Goal: Communication & Community: Answer question/provide support

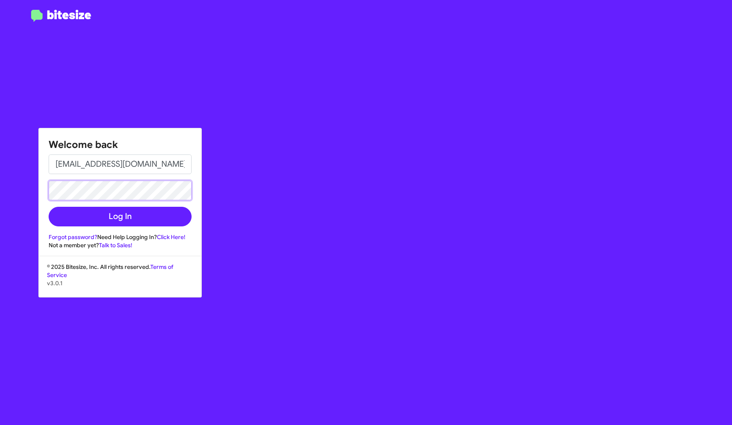
click at [120, 216] on button "Log In" at bounding box center [120, 217] width 143 height 20
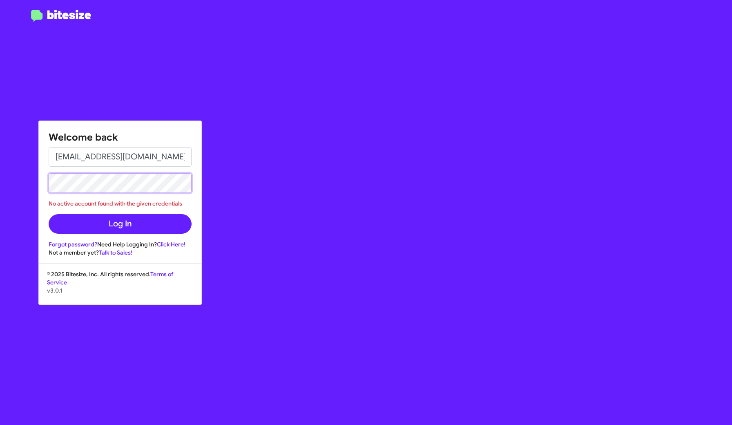
click at [120, 223] on button "Log In" at bounding box center [120, 224] width 143 height 20
click at [114, 160] on input "[EMAIL_ADDRESS][DOMAIN_NAME]" at bounding box center [120, 157] width 143 height 20
type input "joshuatejeda@hotmail.es"
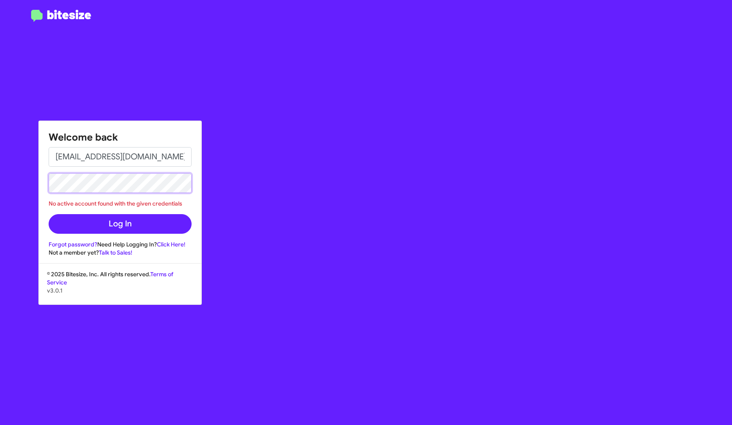
click at [120, 223] on button "Log In" at bounding box center [120, 224] width 143 height 20
click at [78, 245] on link "Forgot password?" at bounding box center [73, 244] width 49 height 7
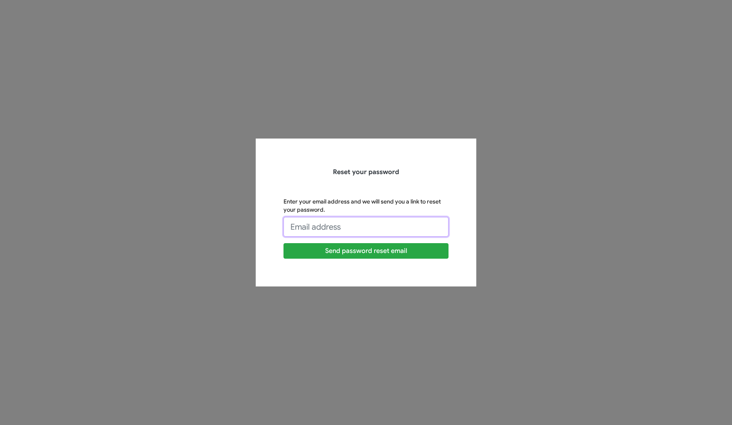
click at [313, 221] on input "Enter your email address and we will send you a link to reset your password." at bounding box center [365, 227] width 165 height 20
type input "[EMAIL_ADDRESS][DOMAIN_NAME]"
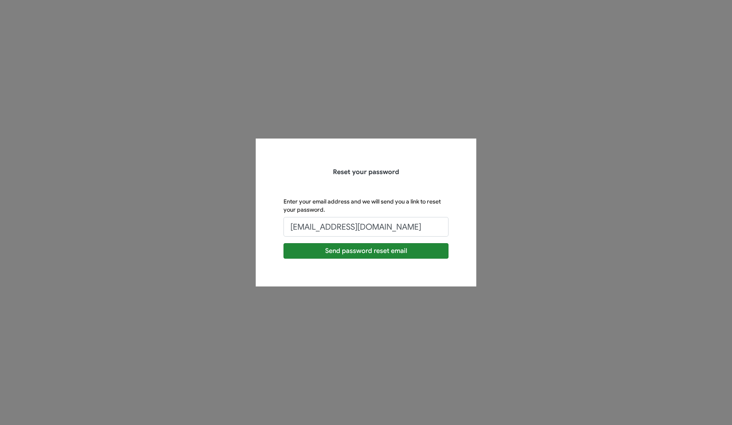
click at [373, 248] on button "Send password reset email" at bounding box center [365, 251] width 165 height 16
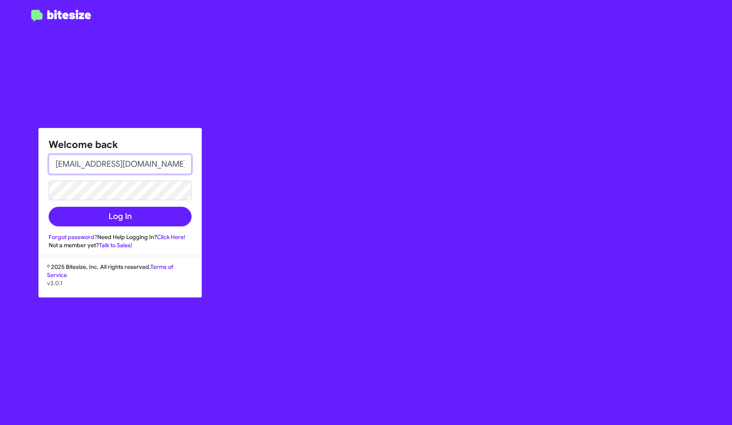
type input "[EMAIL_ADDRESS][DOMAIN_NAME]"
click at [120, 216] on button "Log In" at bounding box center [120, 217] width 143 height 20
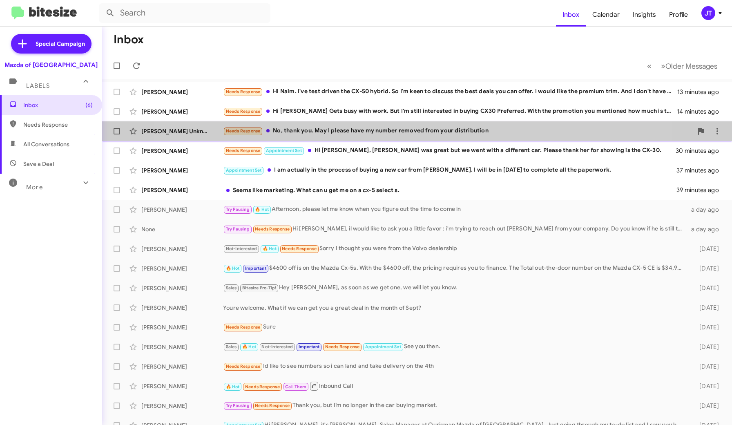
click at [391, 128] on div "Needs Response No, thank you. May I please have my number removed from your dis…" at bounding box center [458, 130] width 470 height 9
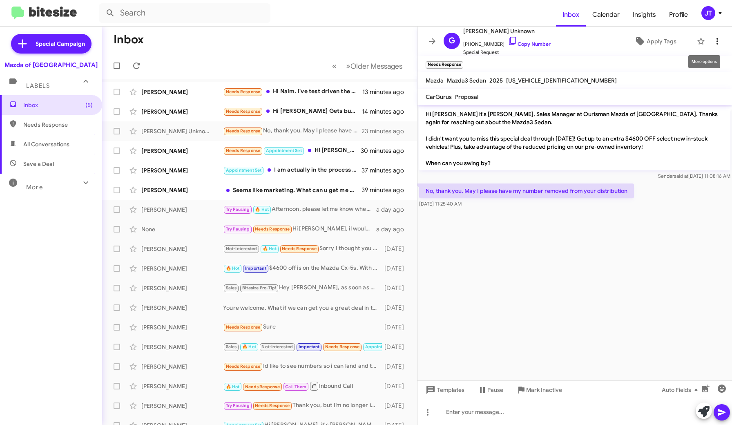
click at [714, 40] on icon at bounding box center [717, 41] width 10 height 10
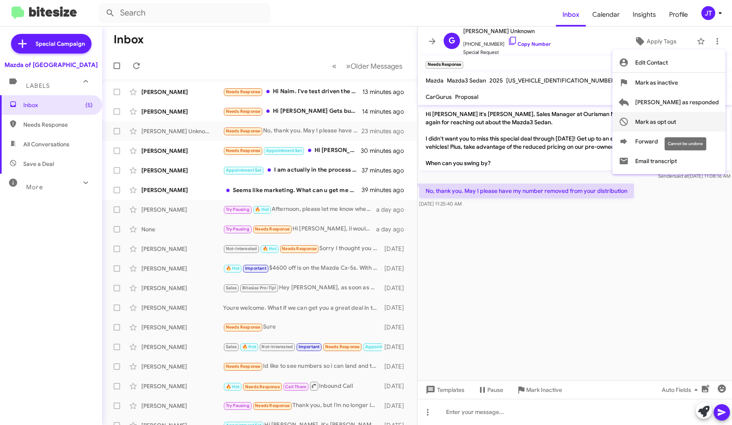
click at [676, 123] on span "Mark as opt out" at bounding box center [655, 122] width 41 height 20
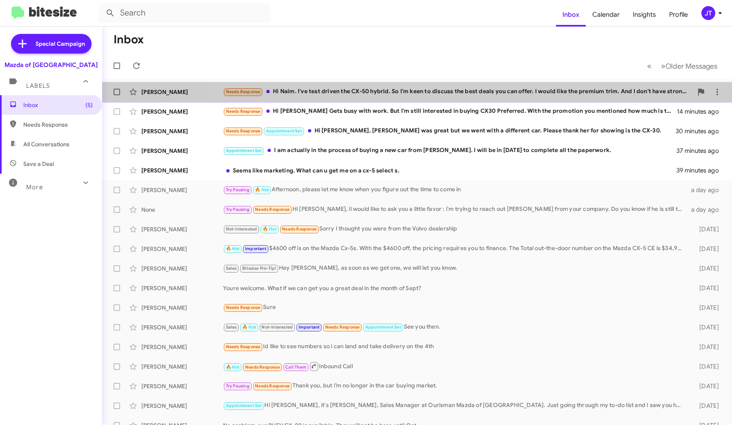
click at [453, 97] on div "Daniel Halim Needs Response Hi Naim. I've test driven the CX-50 hybrid. So I'm …" at bounding box center [417, 92] width 617 height 16
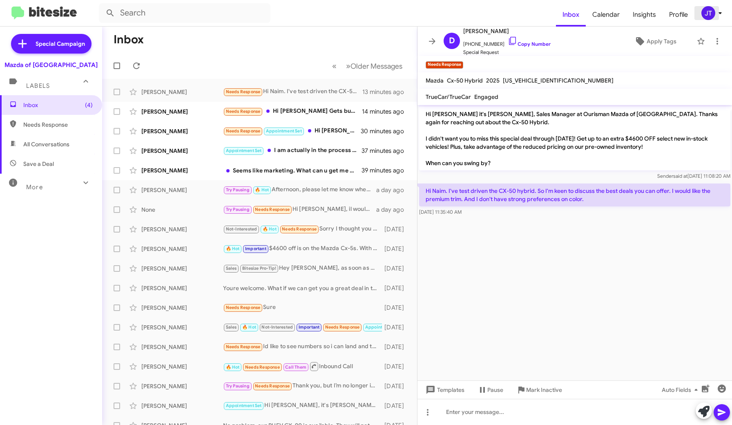
click at [715, 17] on icon at bounding box center [720, 13] width 10 height 10
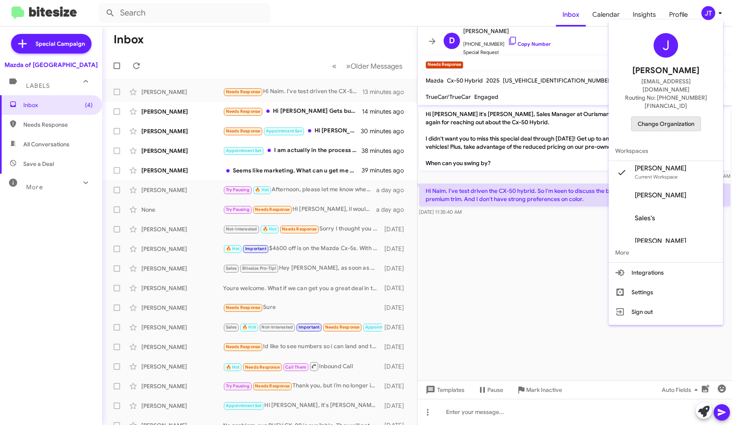
click at [683, 117] on span "Change Organization" at bounding box center [666, 124] width 57 height 14
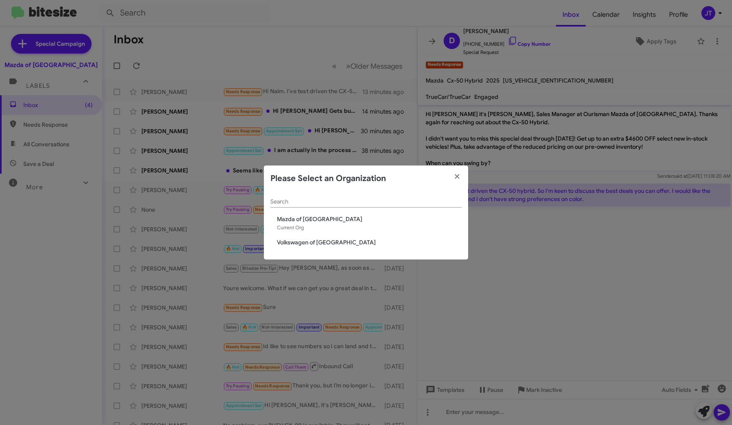
click at [322, 245] on span "Volkswagen of [GEOGRAPHIC_DATA]" at bounding box center [369, 242] width 185 height 8
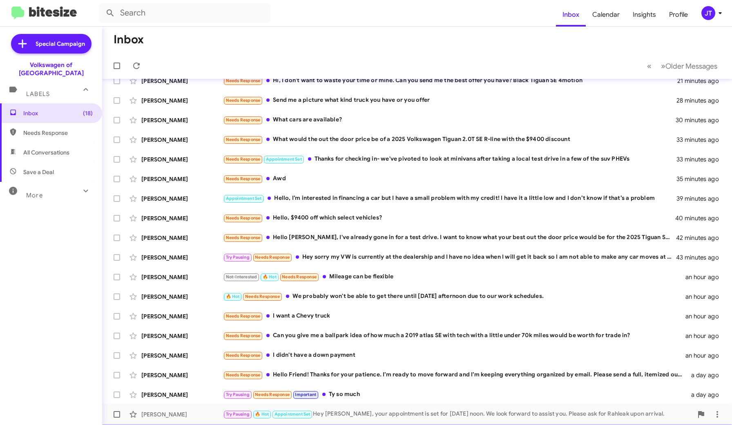
scroll to position [28, 0]
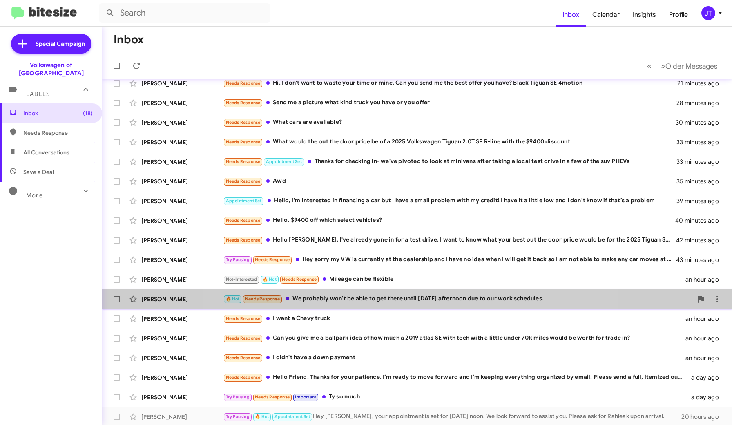
click at [415, 302] on div "🔥 Hot Needs Response We probably won't be able to get there until Friday aftern…" at bounding box center [458, 298] width 470 height 9
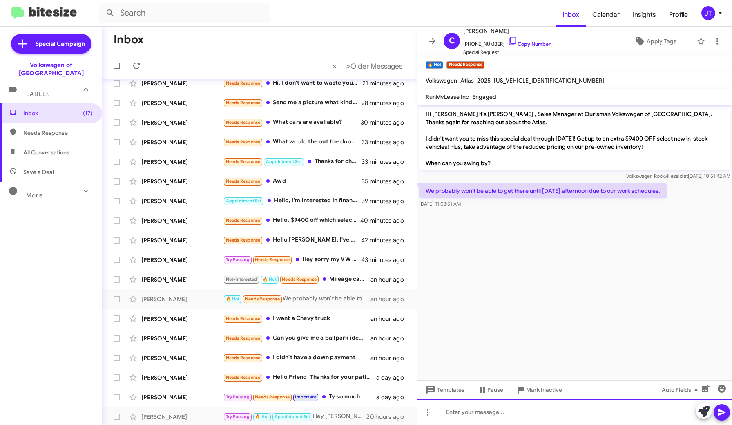
click at [496, 416] on div at bounding box center [574, 412] width 315 height 26
click at [724, 413] on icon at bounding box center [722, 412] width 10 height 10
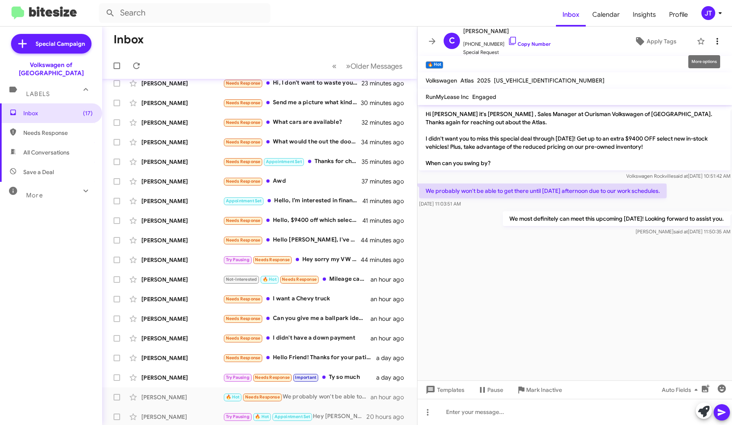
click at [716, 43] on icon at bounding box center [717, 41] width 10 height 10
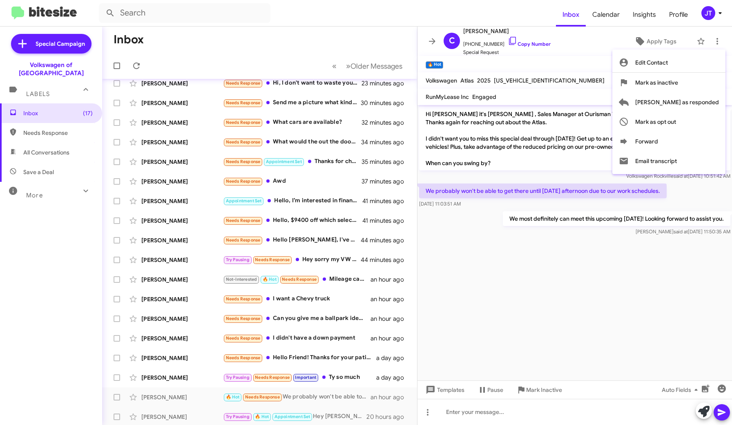
click at [614, 274] on div at bounding box center [366, 212] width 732 height 425
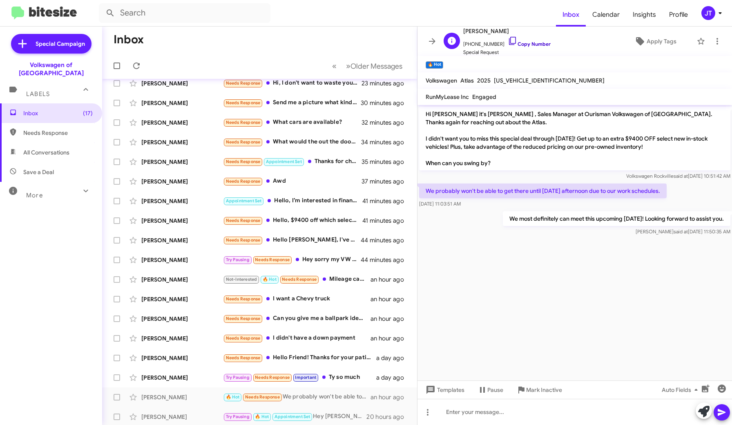
click at [517, 44] on link "Copy Number" at bounding box center [529, 44] width 43 height 6
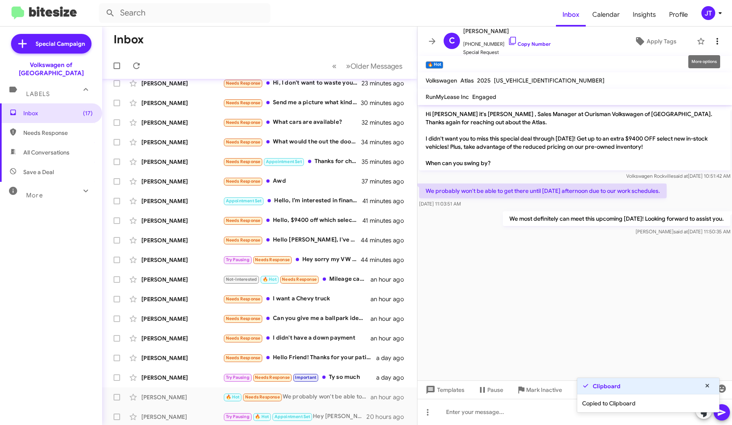
click at [722, 40] on icon at bounding box center [717, 41] width 10 height 10
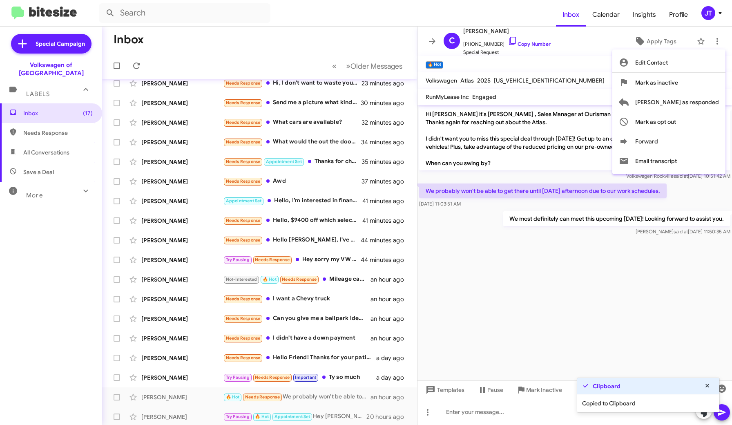
click at [605, 57] on div at bounding box center [366, 212] width 732 height 425
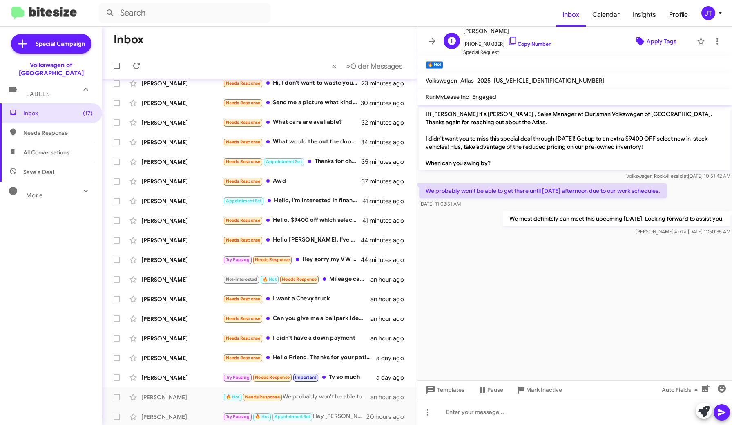
click at [645, 43] on icon at bounding box center [640, 41] width 10 height 10
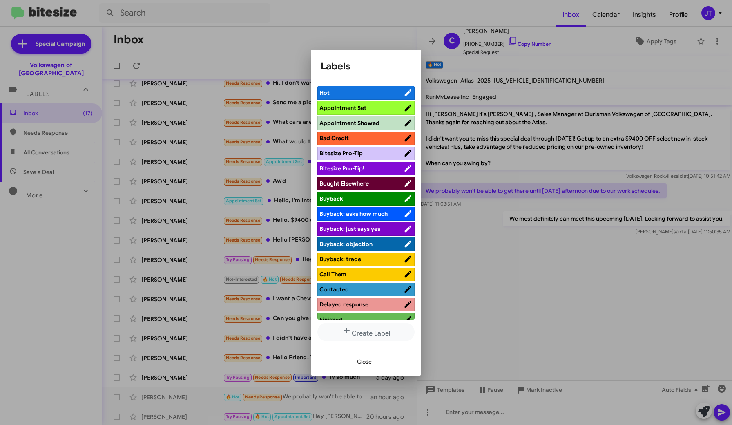
click at [359, 107] on span "Appointment Set" at bounding box center [342, 107] width 47 height 7
click at [279, 27] on div at bounding box center [366, 212] width 732 height 425
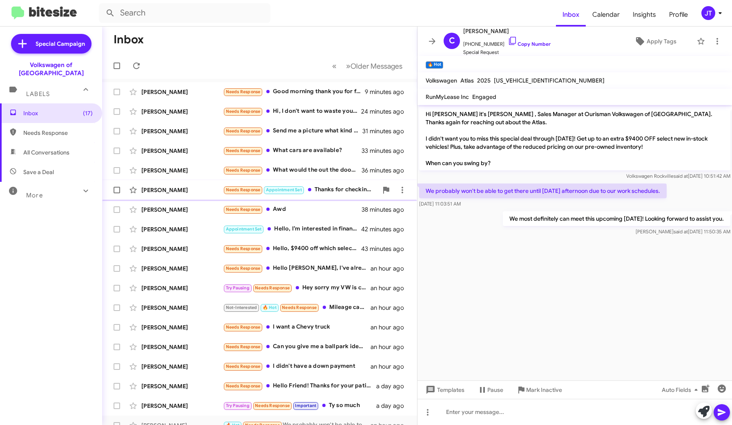
click at [337, 190] on div "Needs Response Appointment Set Thanks for checking in- we've pivoted to look at…" at bounding box center [300, 189] width 155 height 9
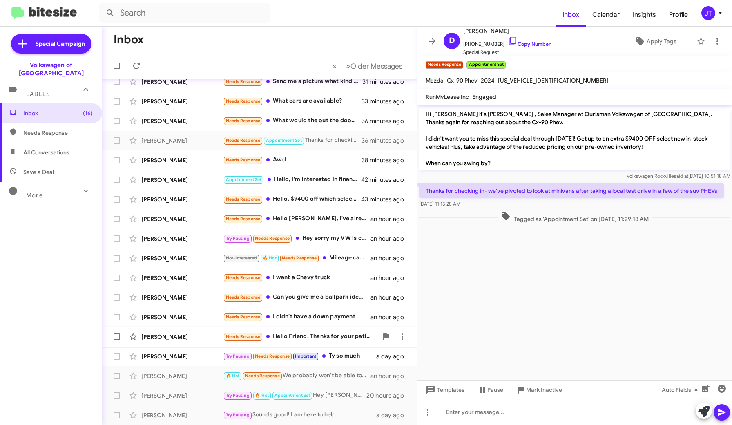
scroll to position [49, 0]
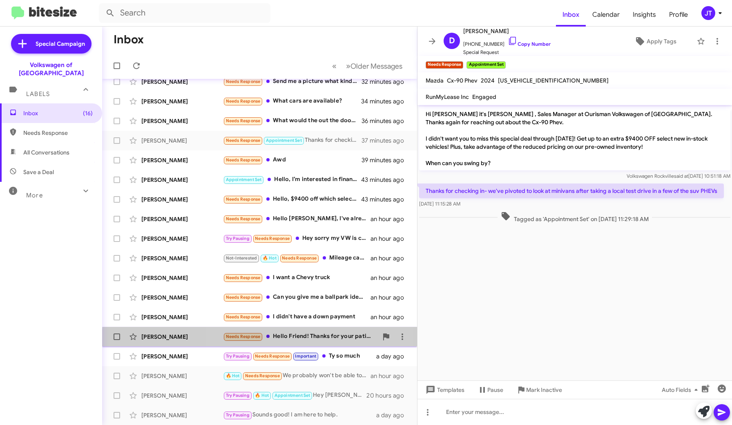
click at [318, 342] on div "Tomica Edmond Needs Response Hello Friend! Thanks for your patience. I’m ready …" at bounding box center [260, 336] width 302 height 16
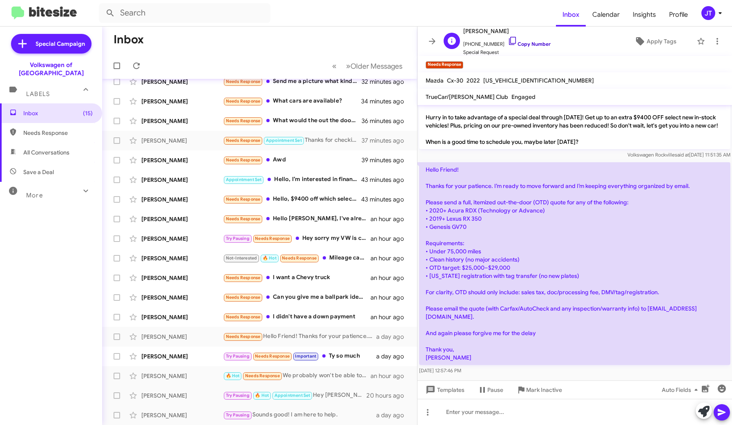
click at [538, 44] on link "Copy Number" at bounding box center [529, 44] width 43 height 6
click at [330, 317] on div "Needs Response I didn't have a down payment" at bounding box center [300, 316] width 155 height 9
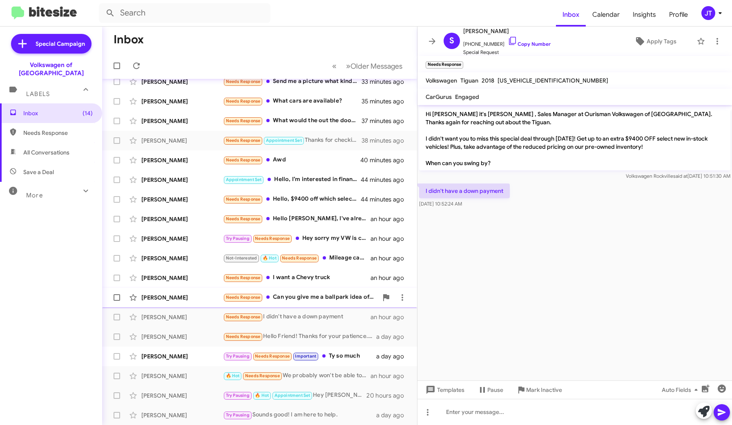
click at [324, 299] on div "Needs Response Can you give me a ballpark idea of how much a 2019 atlas SE with…" at bounding box center [300, 296] width 155 height 9
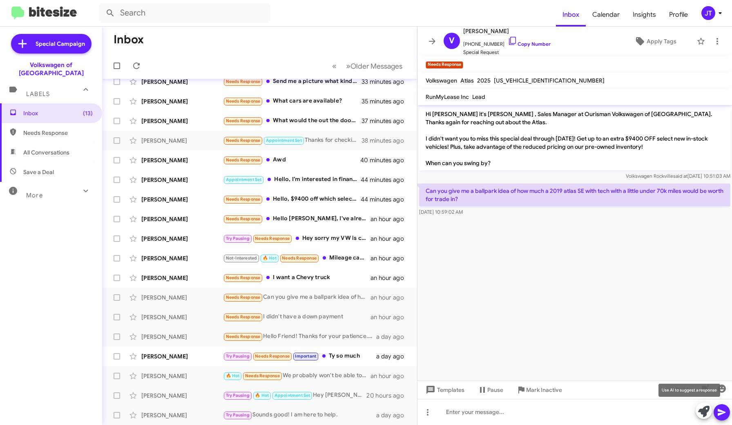
click at [699, 409] on icon at bounding box center [703, 411] width 11 height 11
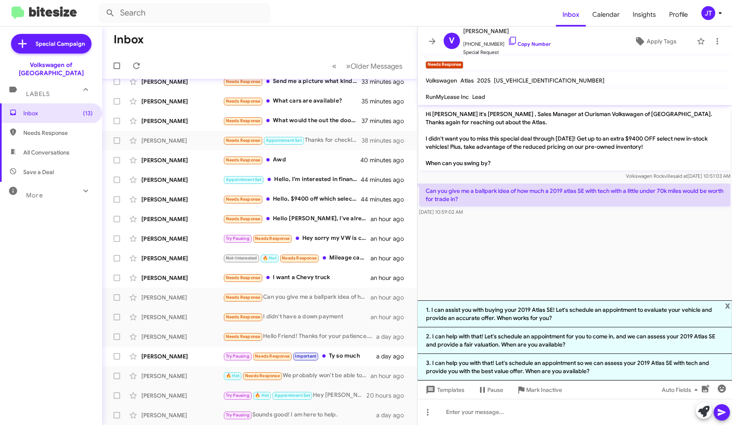
click at [538, 235] on cdk-virtual-scroll-viewport "Hi Veronica it's Mohamed Hassan , Sales Manager at Ourisman Volkswagen of Rockv…" at bounding box center [574, 202] width 315 height 195
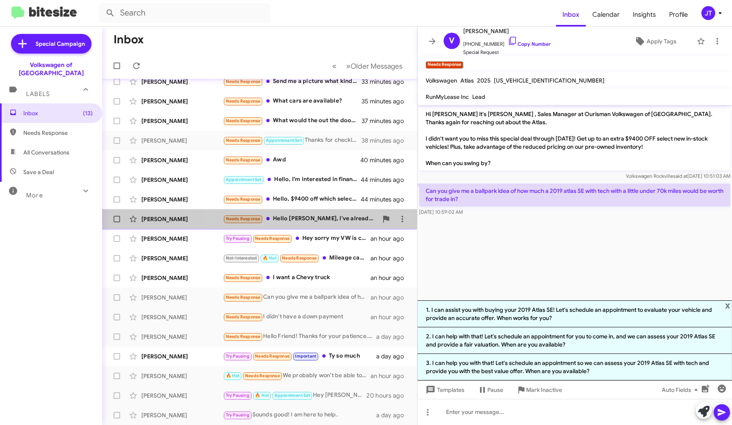
click at [319, 221] on div "Needs Response Hello Mohamed, I've already gone in for a test drive. I want to …" at bounding box center [300, 218] width 155 height 9
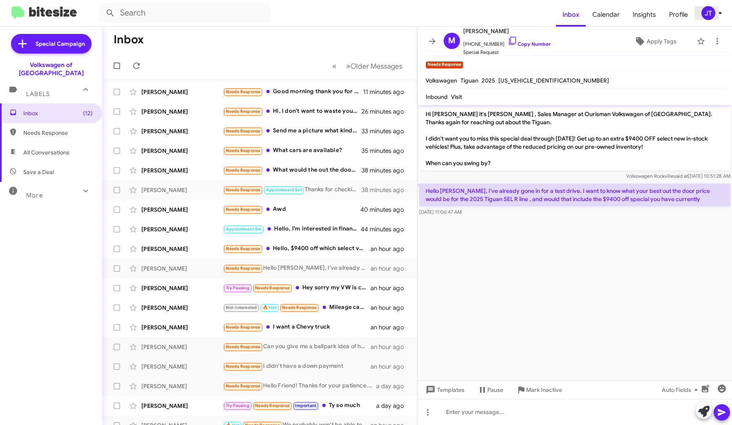
click at [716, 18] on icon at bounding box center [720, 13] width 10 height 10
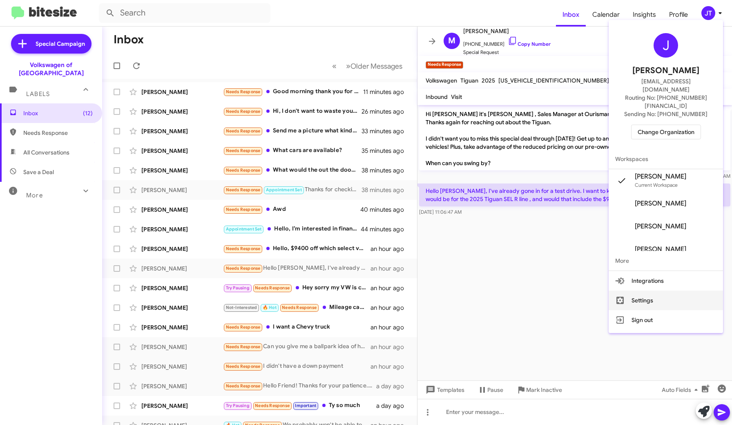
click at [642, 290] on button "Settings" at bounding box center [666, 300] width 114 height 20
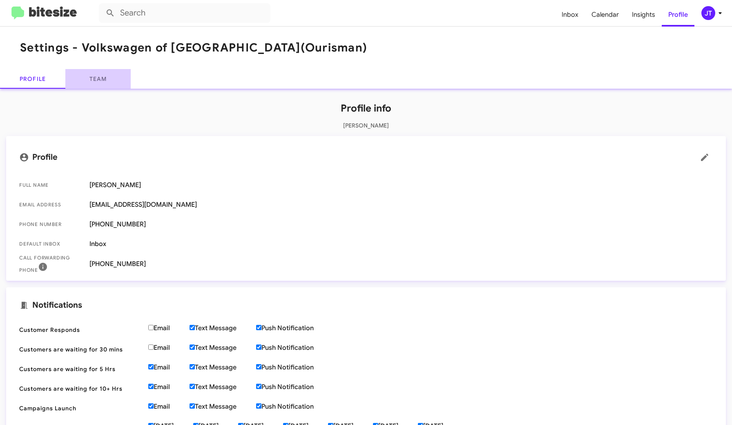
click at [101, 73] on link "Team" at bounding box center [97, 79] width 65 height 20
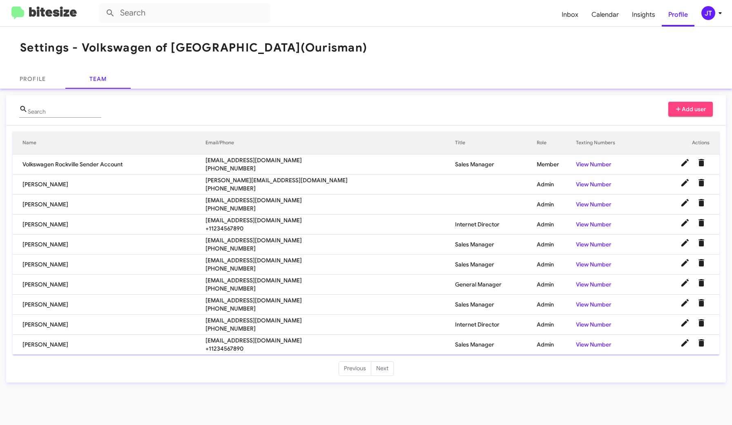
click at [389, 373] on li "Next" at bounding box center [382, 368] width 22 height 15
click at [378, 369] on li "Next" at bounding box center [382, 368] width 22 height 15
click at [353, 372] on li "Previous" at bounding box center [355, 368] width 33 height 15
click at [723, 8] on icon at bounding box center [720, 13] width 10 height 10
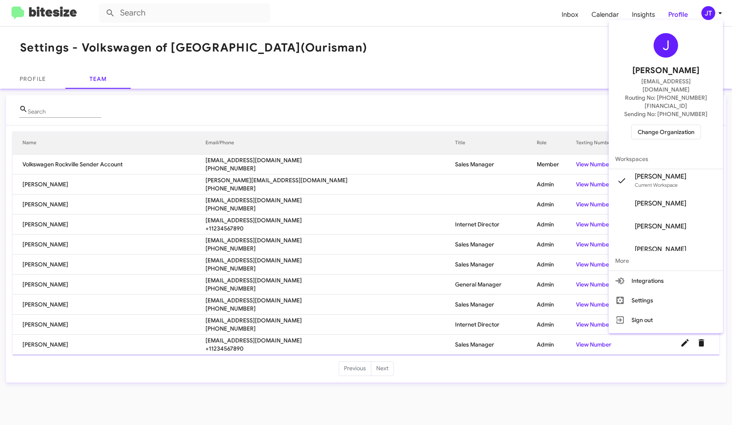
click at [678, 125] on span "Change Organization" at bounding box center [666, 132] width 57 height 14
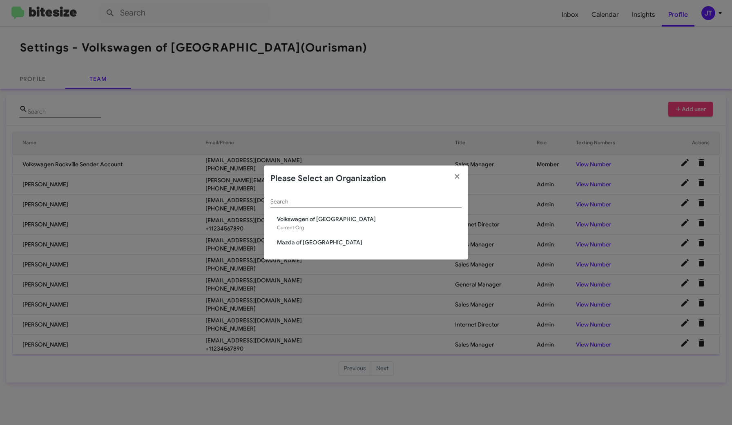
click at [321, 243] on span "Mazda of Rockville" at bounding box center [369, 242] width 185 height 8
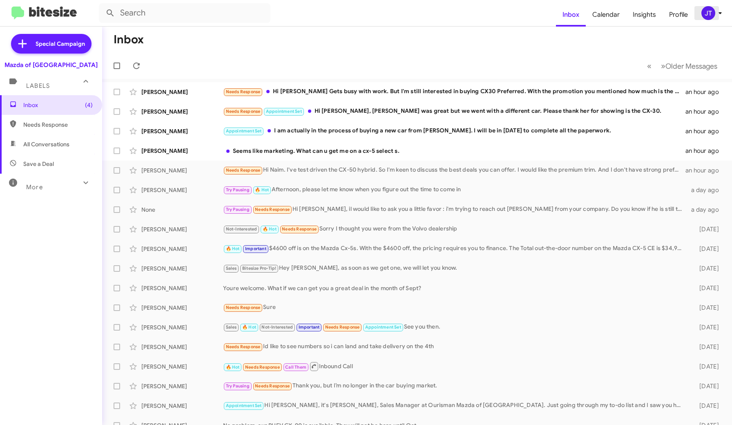
click at [721, 16] on icon at bounding box center [720, 13] width 10 height 10
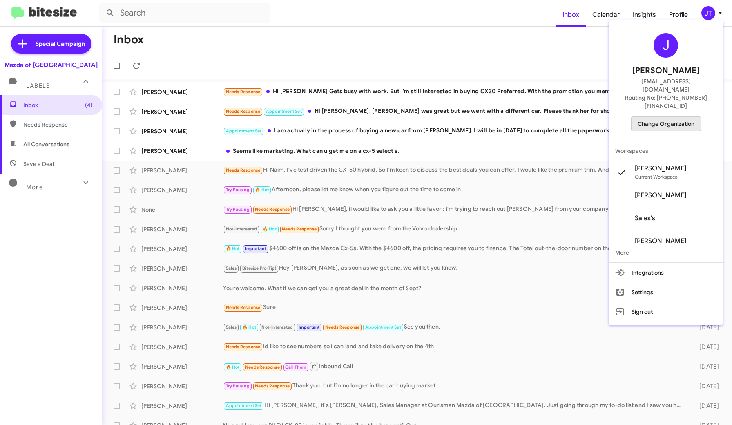
click at [665, 117] on span "Change Organization" at bounding box center [666, 124] width 57 height 14
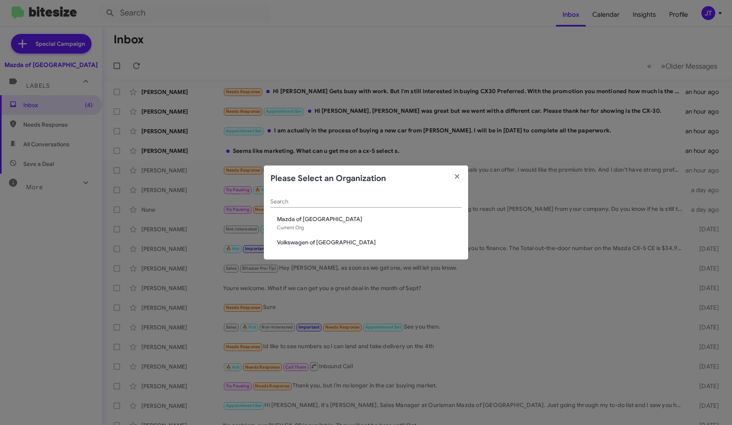
click at [299, 243] on span "Volkswagen of [GEOGRAPHIC_DATA]" at bounding box center [369, 242] width 185 height 8
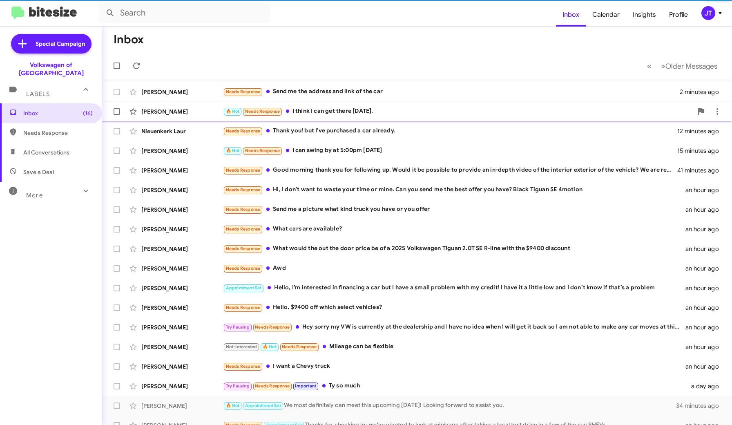
click at [336, 112] on div "🔥 Hot Needs Response I think I can get there tomorrow." at bounding box center [458, 111] width 470 height 9
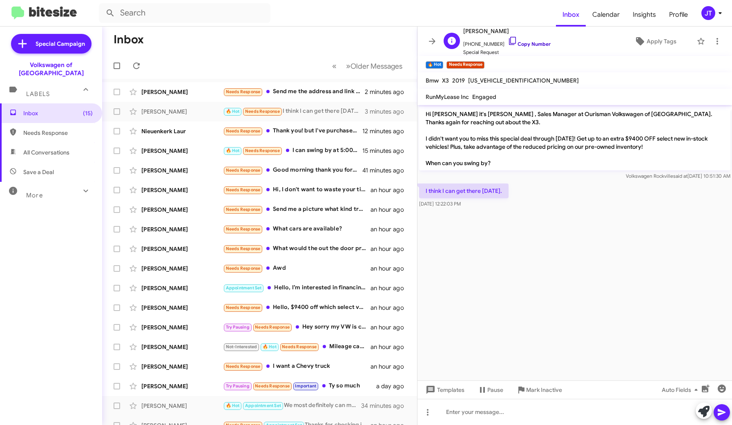
click at [531, 47] on link "Copy Number" at bounding box center [529, 44] width 43 height 6
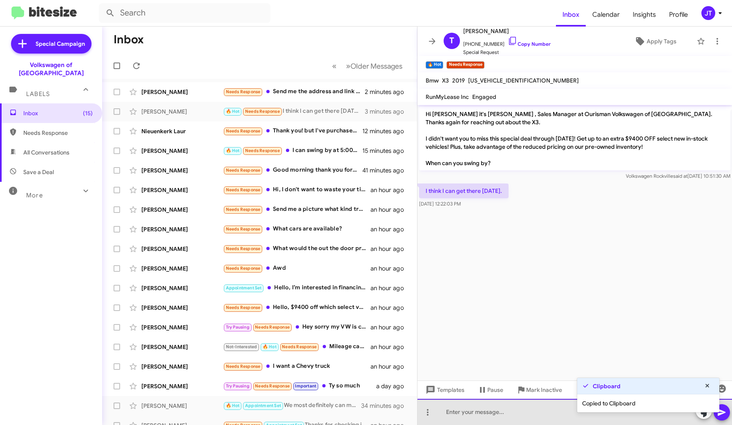
click at [480, 416] on div at bounding box center [574, 412] width 315 height 26
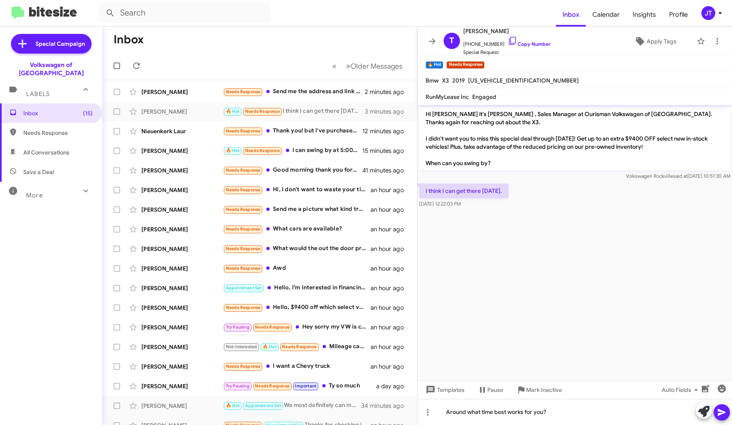
click at [720, 413] on icon at bounding box center [722, 412] width 8 height 7
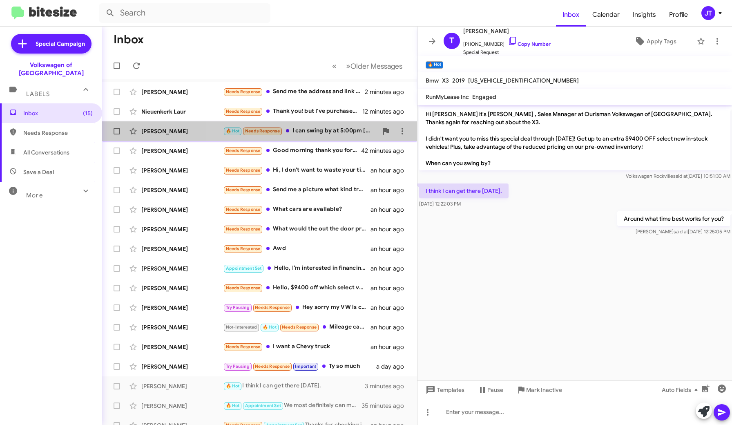
click at [333, 133] on div "🔥 Hot Needs Response I can swing by at 5:00pm today" at bounding box center [300, 130] width 155 height 9
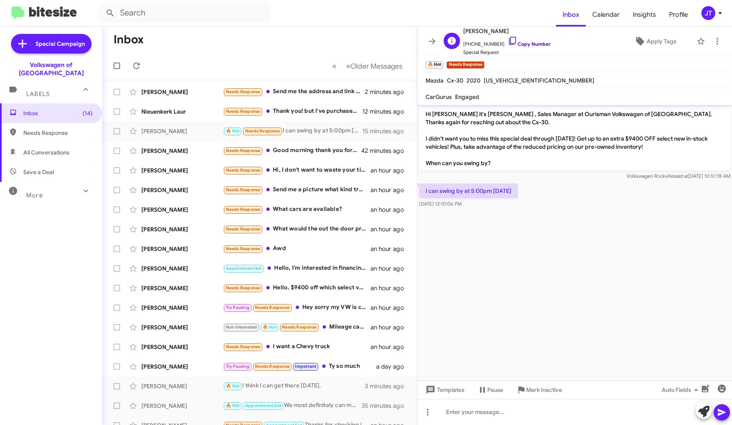
click at [525, 44] on link "Copy Number" at bounding box center [529, 44] width 43 height 6
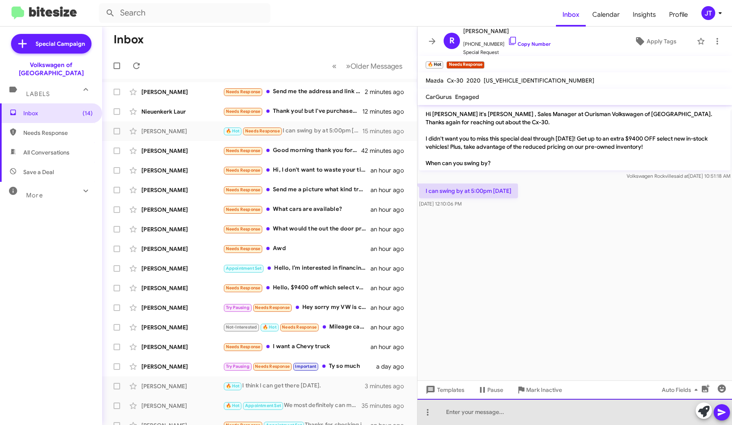
click at [472, 413] on div at bounding box center [574, 412] width 315 height 26
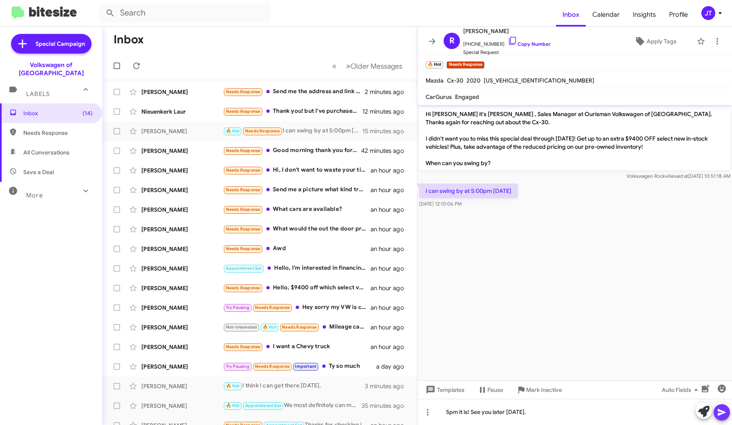
click at [719, 413] on icon at bounding box center [722, 412] width 8 height 7
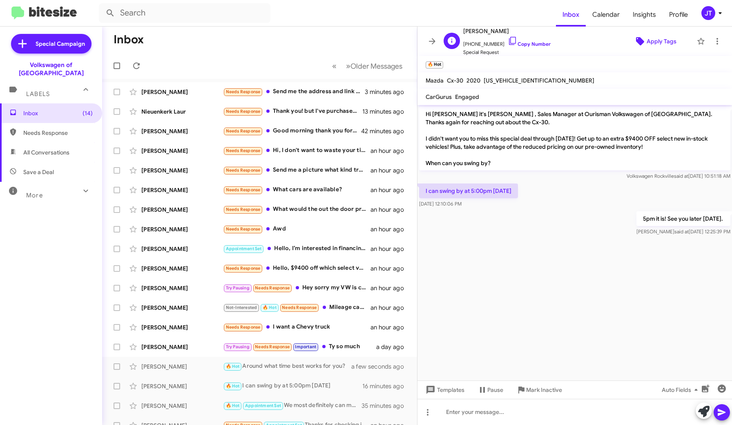
click at [666, 42] on span "Apply Tags" at bounding box center [662, 41] width 30 height 15
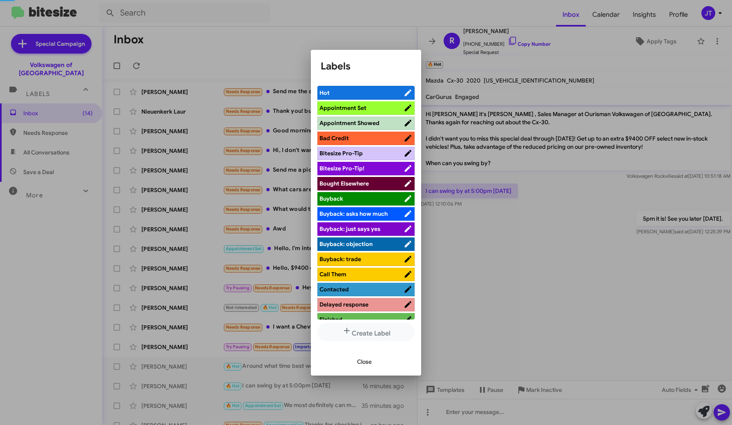
click at [365, 108] on span "Appointment Set" at bounding box center [342, 107] width 47 height 7
click at [371, 360] on span "Close" at bounding box center [364, 361] width 15 height 15
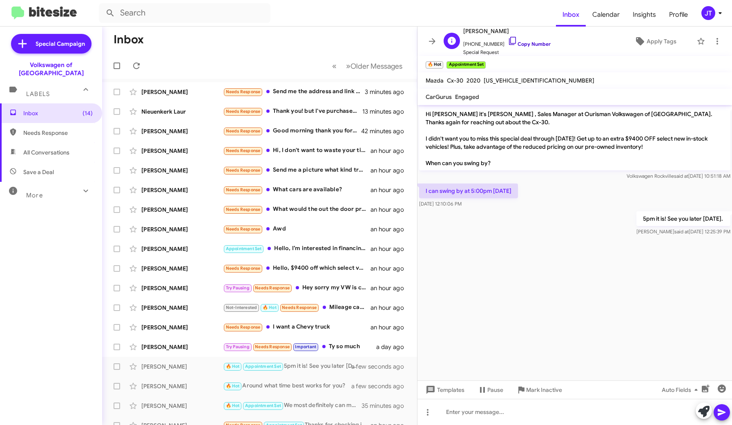
click at [526, 46] on link "Copy Number" at bounding box center [529, 44] width 43 height 6
click at [476, 413] on div at bounding box center [574, 412] width 315 height 26
click at [722, 414] on icon at bounding box center [722, 412] width 10 height 10
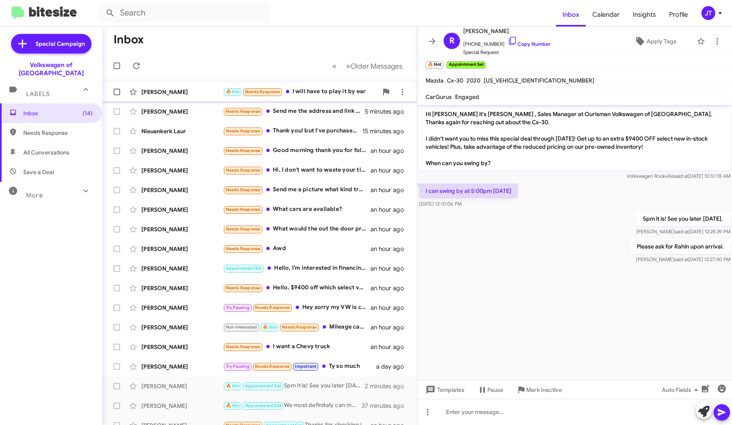
click at [320, 89] on div "🔥 Hot Needs Response I will have to play it by ear" at bounding box center [300, 91] width 155 height 9
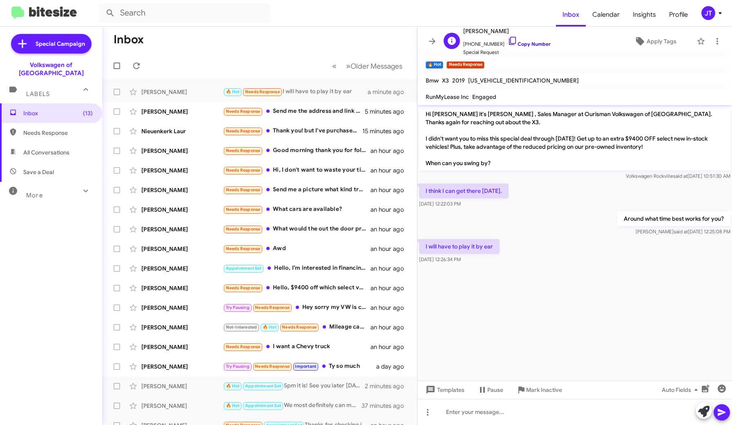
click at [536, 45] on link "Copy Number" at bounding box center [529, 44] width 43 height 6
click at [515, 44] on link "Copy Number" at bounding box center [529, 44] width 43 height 6
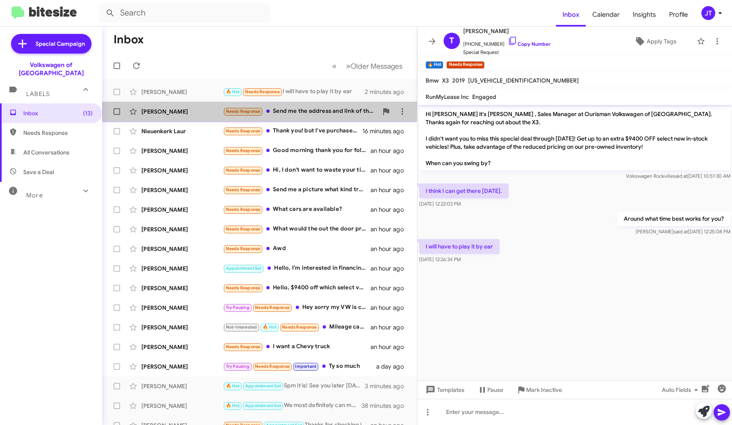
click at [327, 114] on div "Needs Response Send me the address and link of the car" at bounding box center [300, 111] width 155 height 9
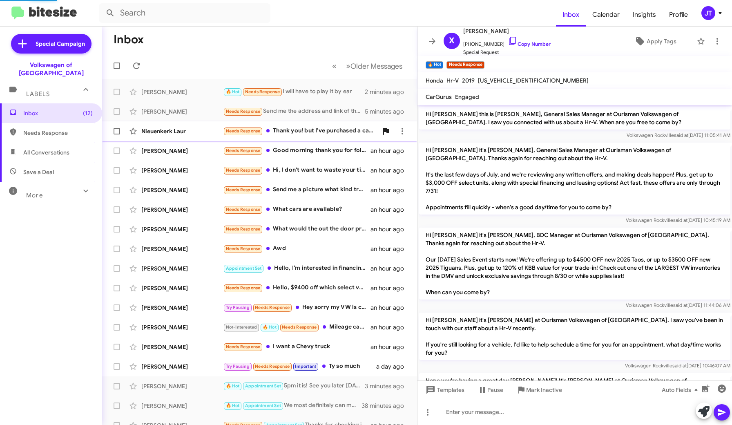
scroll to position [521, 0]
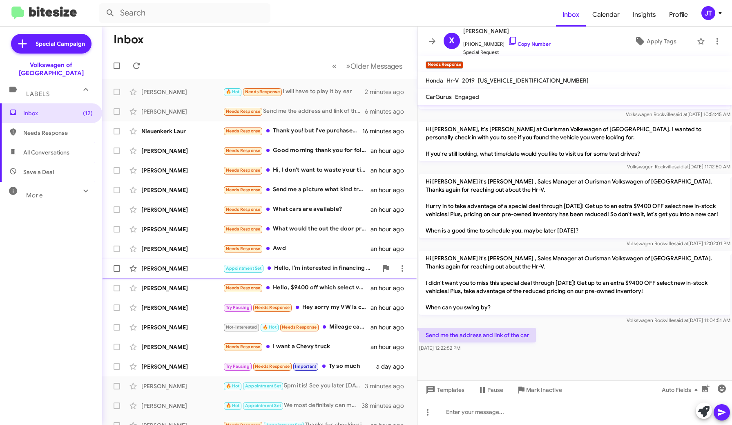
click at [316, 272] on div "Appointment Set Hello, I’m interested in financing a car but I have a small pro…" at bounding box center [300, 267] width 155 height 9
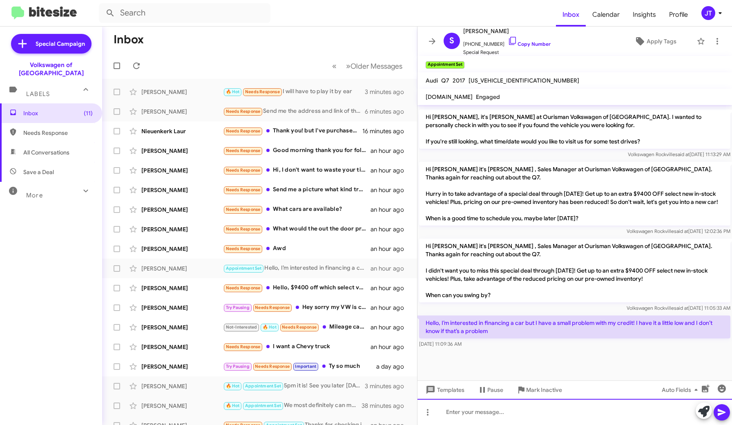
click at [517, 410] on div at bounding box center [574, 412] width 315 height 26
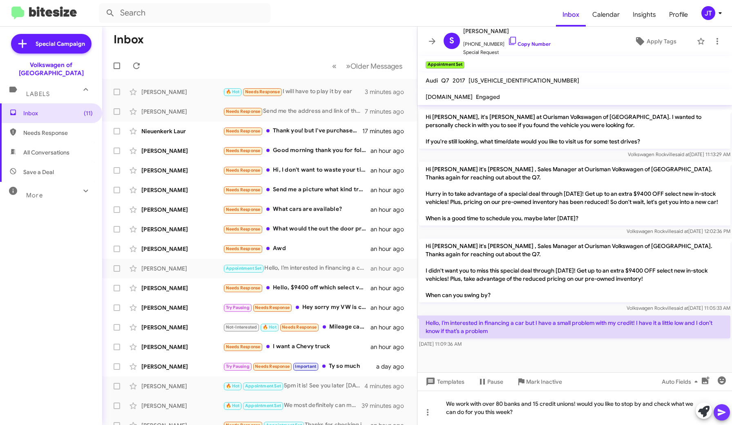
click at [725, 409] on icon at bounding box center [722, 412] width 10 height 10
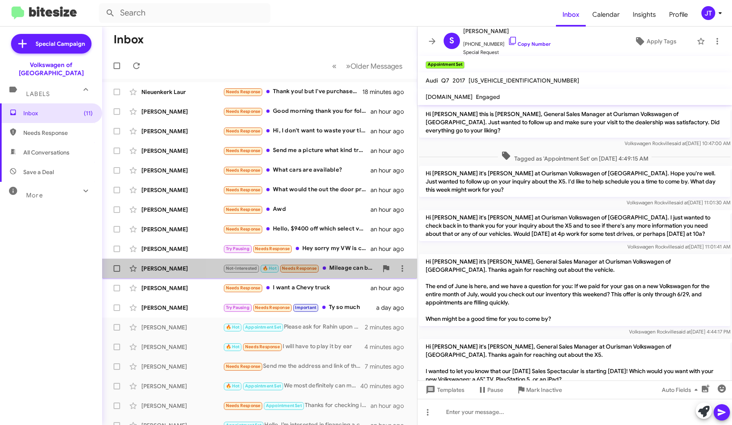
click at [349, 267] on div "Not-Interested 🔥 Hot Needs Response Mileage can be flexible" at bounding box center [300, 267] width 155 height 9
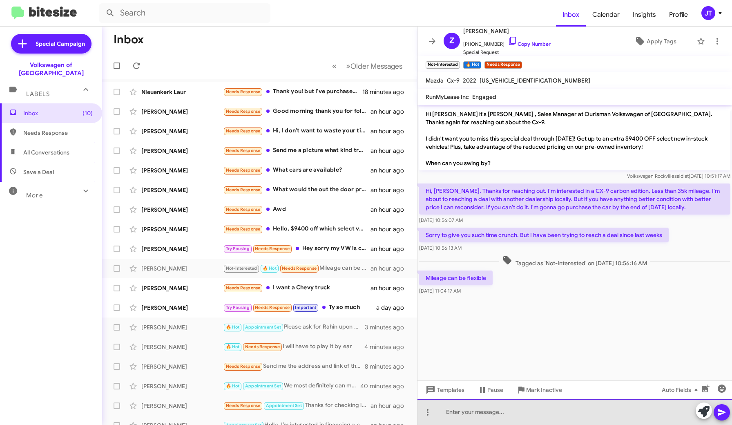
click at [490, 416] on div at bounding box center [574, 412] width 315 height 26
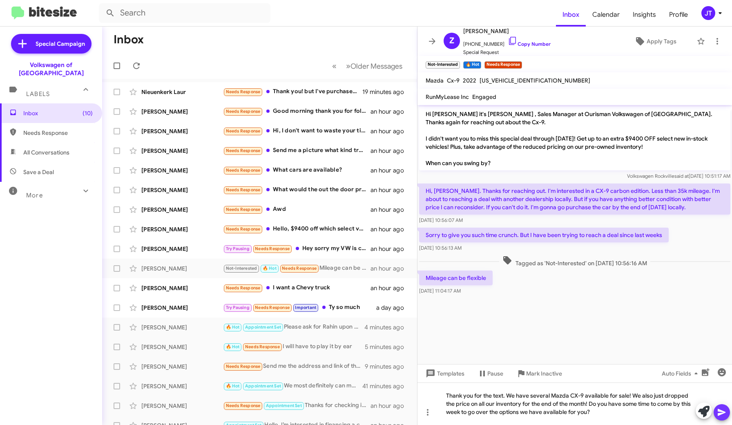
click at [722, 413] on icon at bounding box center [722, 412] width 8 height 7
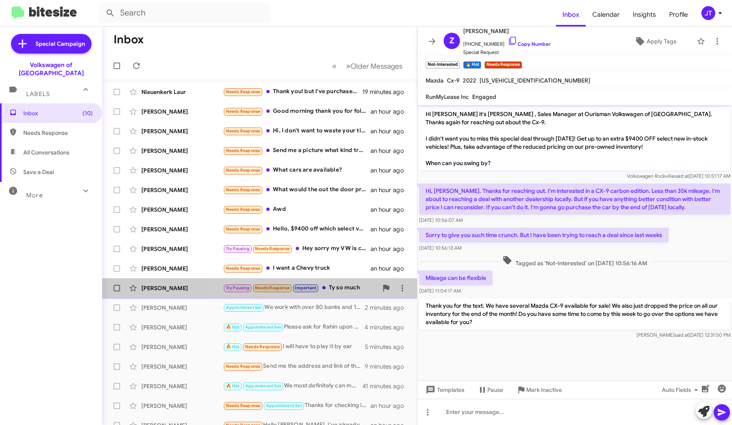
click at [352, 291] on div "Try Pausing Needs Response Important Ty so much" at bounding box center [300, 287] width 155 height 9
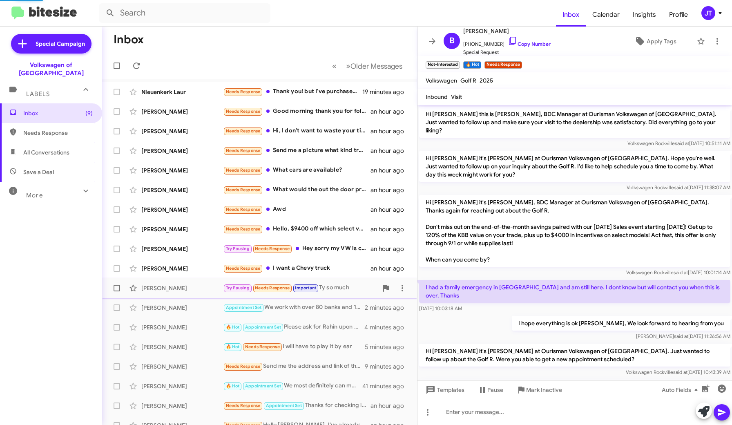
scroll to position [216, 0]
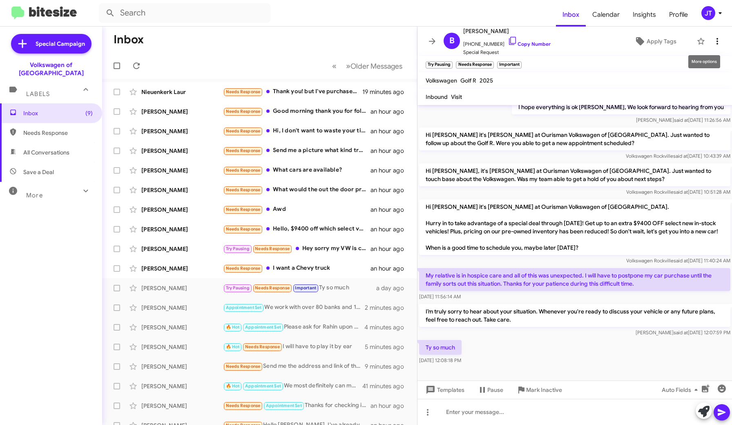
click at [717, 44] on icon at bounding box center [717, 41] width 2 height 7
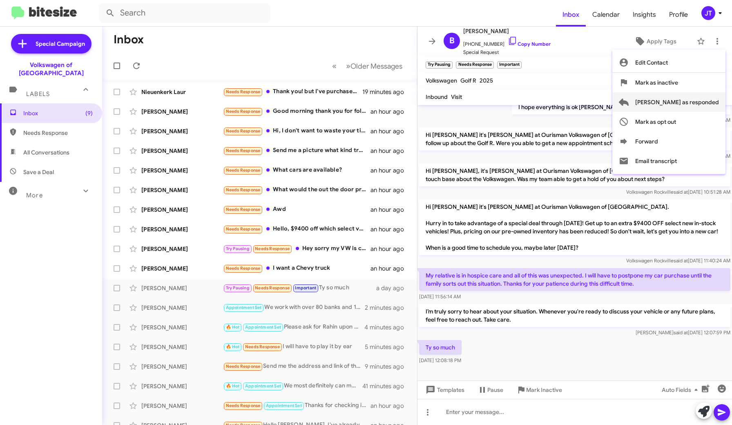
click at [683, 102] on span "Mark as responded" at bounding box center [677, 102] width 84 height 20
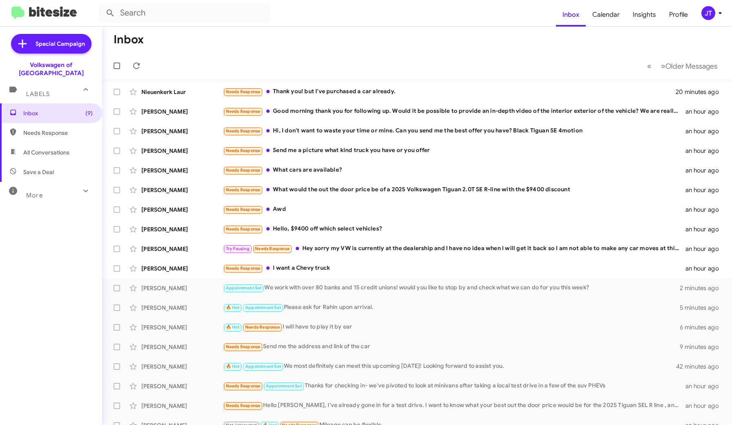
click at [719, 18] on span "JT" at bounding box center [713, 13] width 25 height 14
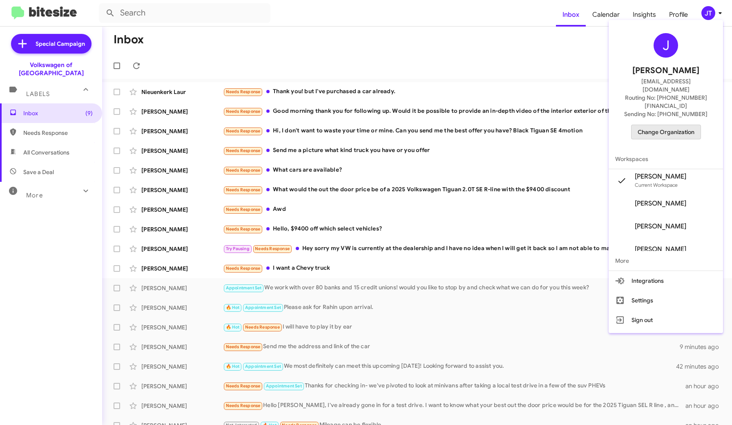
click at [685, 125] on span "Change Organization" at bounding box center [666, 132] width 57 height 14
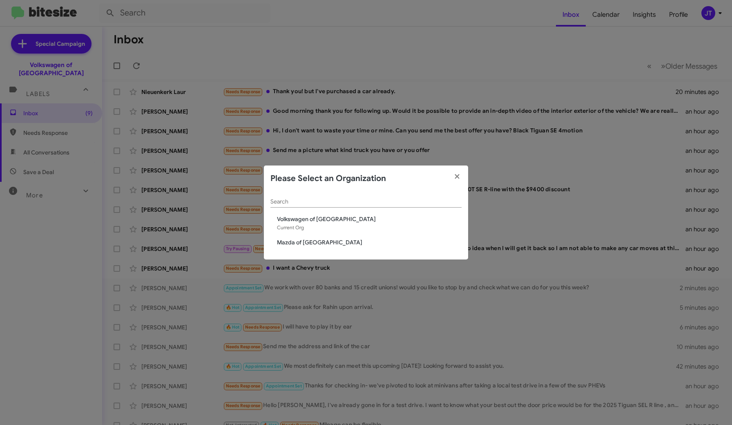
click at [324, 242] on span "Mazda of Rockville" at bounding box center [369, 242] width 185 height 8
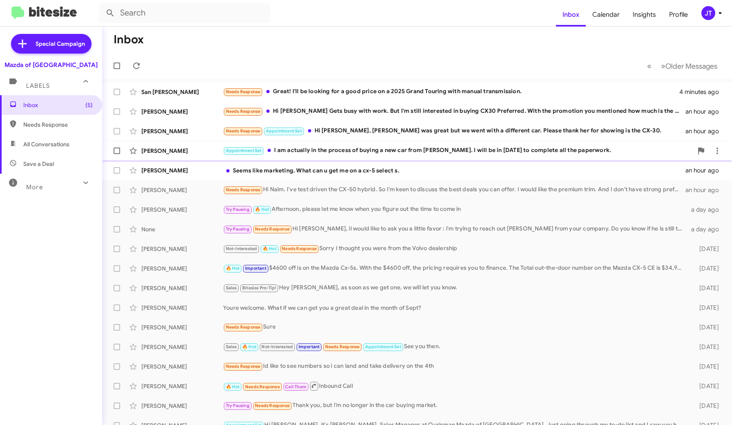
click at [337, 154] on div "Appointment Set I am actually in the process of buying a new car from [PERSON_N…" at bounding box center [458, 150] width 470 height 9
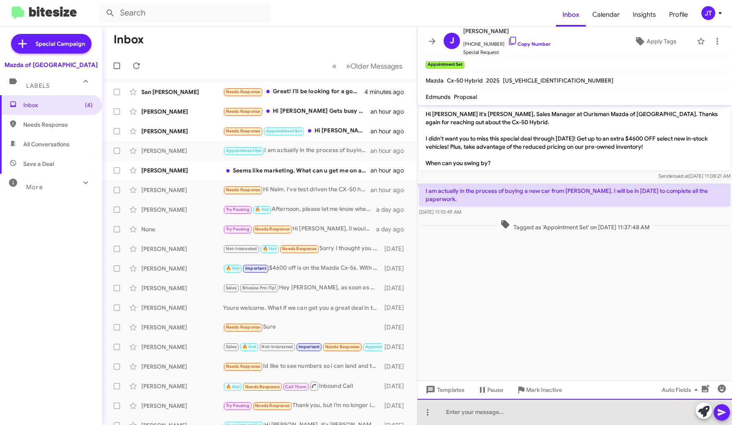
click at [495, 409] on div at bounding box center [574, 412] width 315 height 26
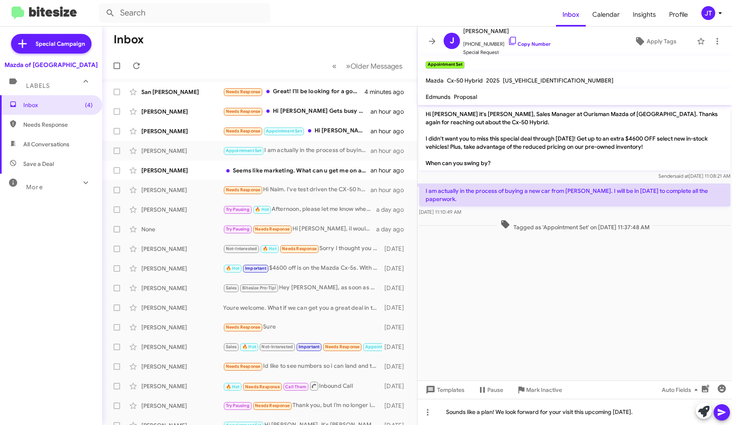
click at [724, 415] on icon at bounding box center [722, 412] width 10 height 10
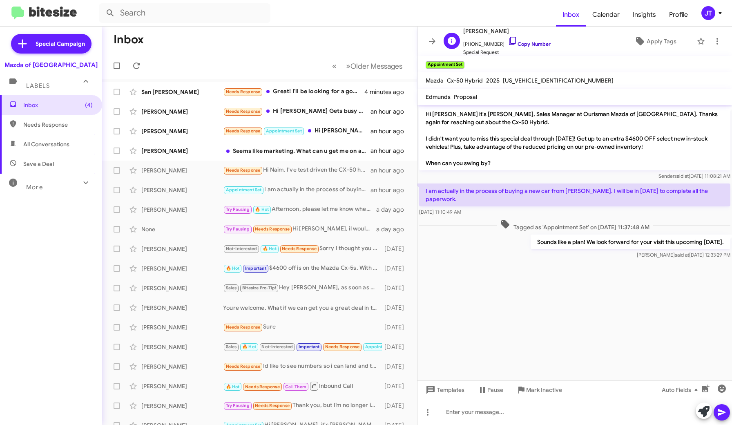
click at [525, 42] on link "Copy Number" at bounding box center [529, 44] width 43 height 6
click at [308, 93] on div "Needs Response Great! I'll be looking for a good price on a 2025 Grand Touring …" at bounding box center [300, 91] width 155 height 9
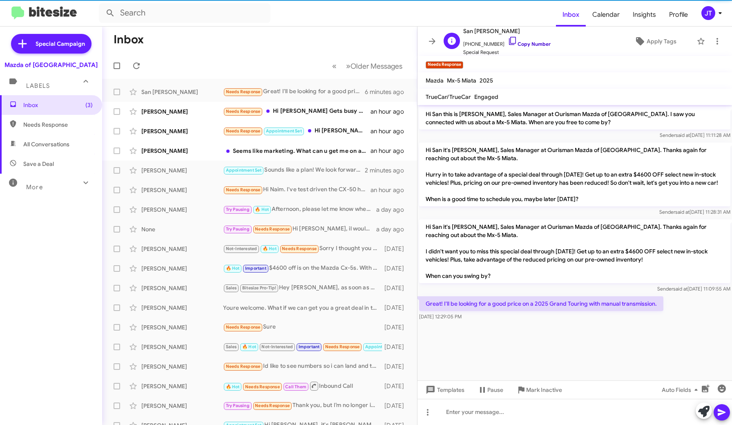
click at [524, 47] on link "Copy Number" at bounding box center [529, 44] width 43 height 6
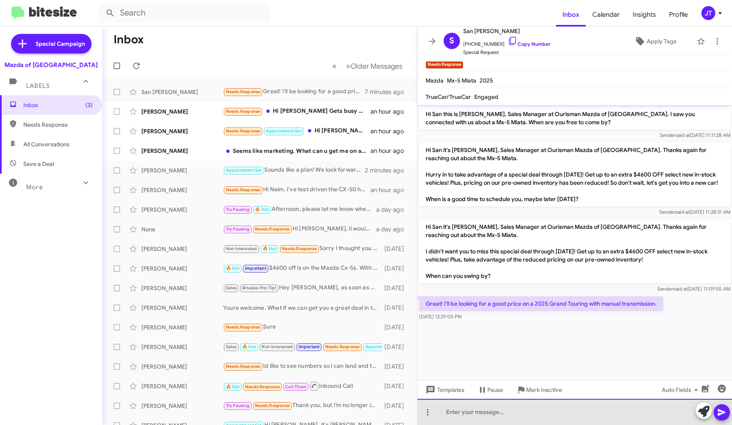
click at [509, 413] on div at bounding box center [574, 412] width 315 height 26
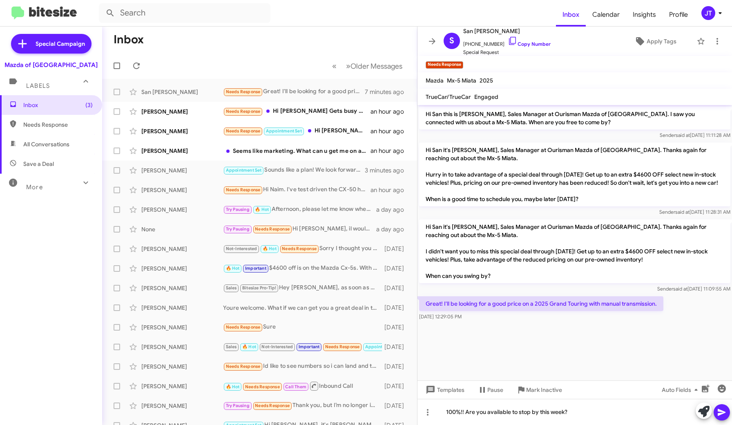
click at [720, 412] on icon at bounding box center [722, 412] width 10 height 10
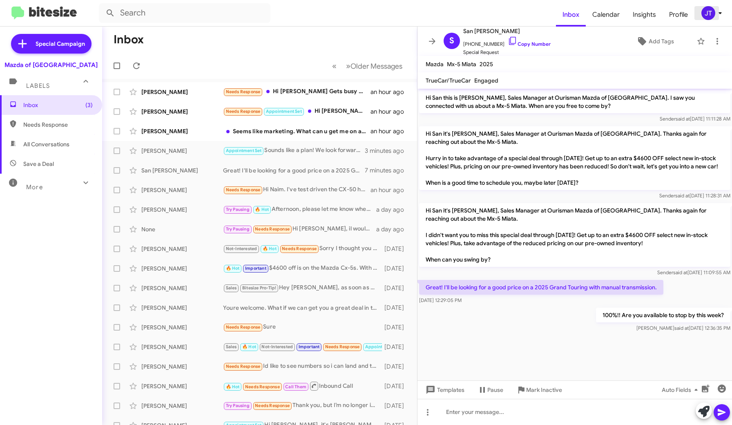
click at [719, 13] on icon at bounding box center [720, 13] width 10 height 10
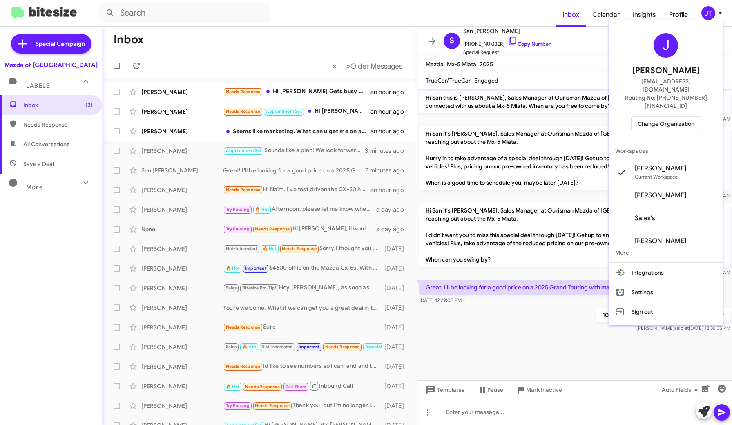
click at [660, 117] on span "Change Organization" at bounding box center [666, 124] width 57 height 14
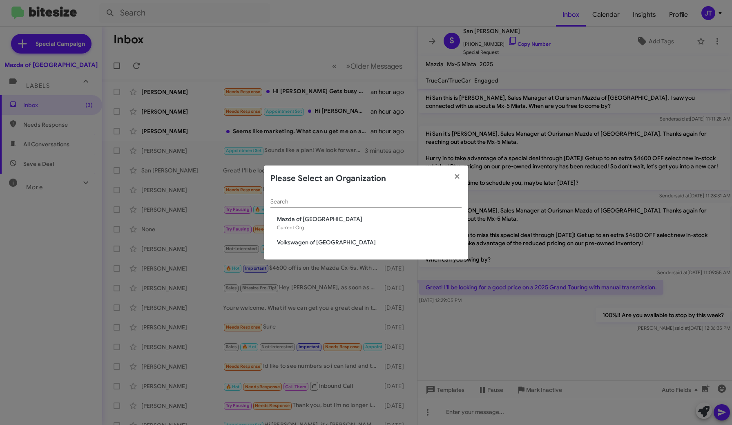
click at [306, 245] on span "Volkswagen of [GEOGRAPHIC_DATA]" at bounding box center [369, 242] width 185 height 8
